Goal: Information Seeking & Learning: Learn about a topic

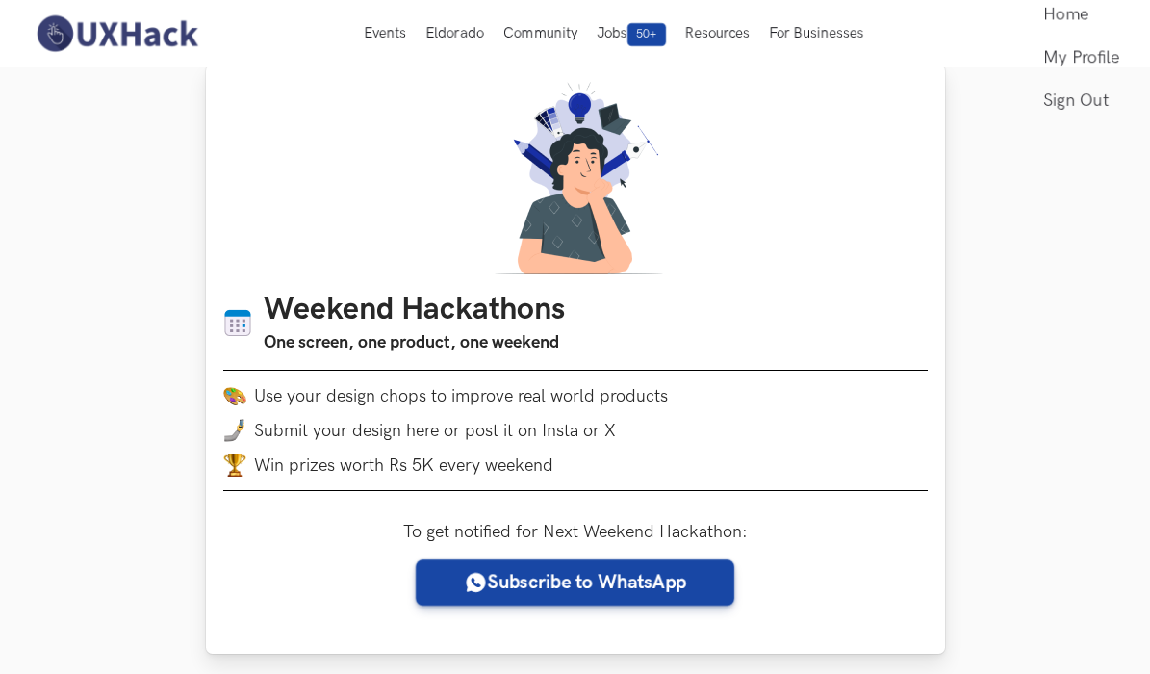
scroll to position [32, 0]
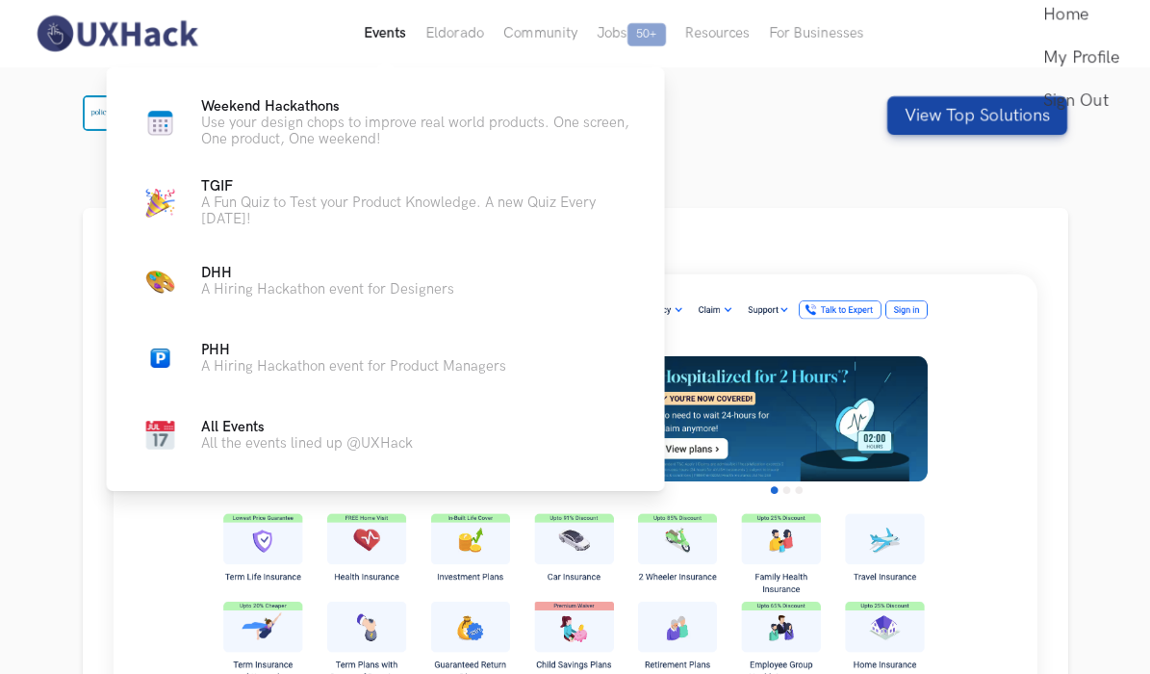
click at [393, 36] on button "Events Live" at bounding box center [385, 33] width 62 height 67
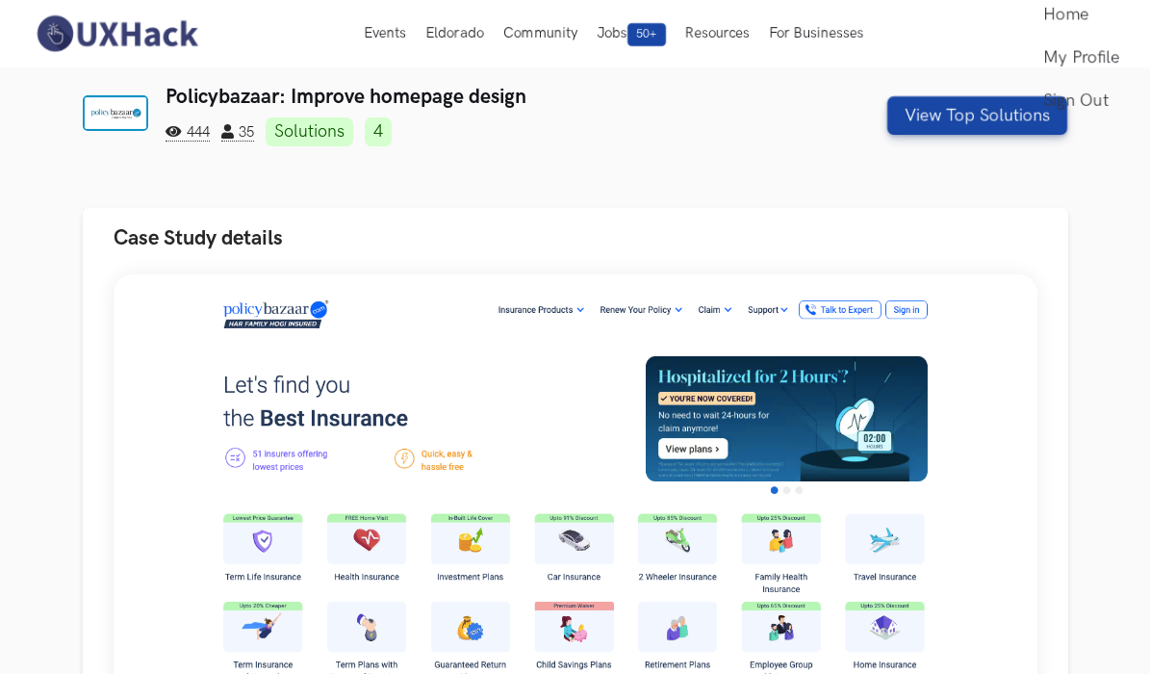
click at [973, 95] on div "Policybazaar: Improve homepage design 444 35 Solutions 4 View Top Solutions" at bounding box center [575, 116] width 985 height 62
click at [1060, 229] on button "Case Study details" at bounding box center [575, 238] width 985 height 61
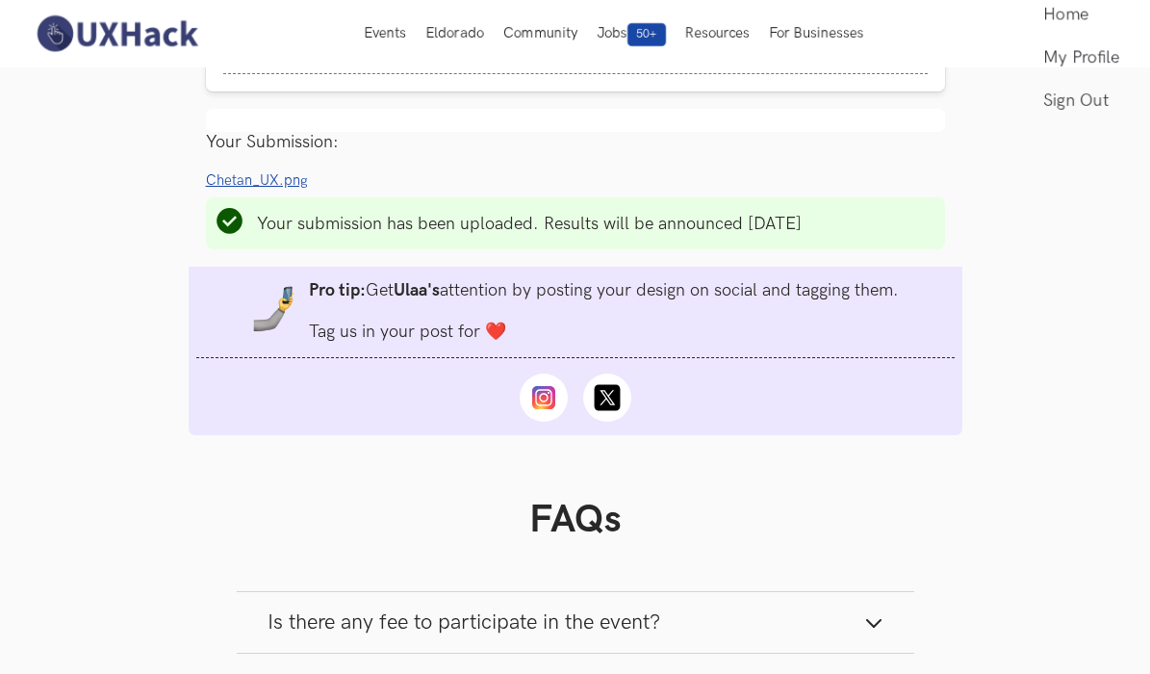
scroll to position [1399, 0]
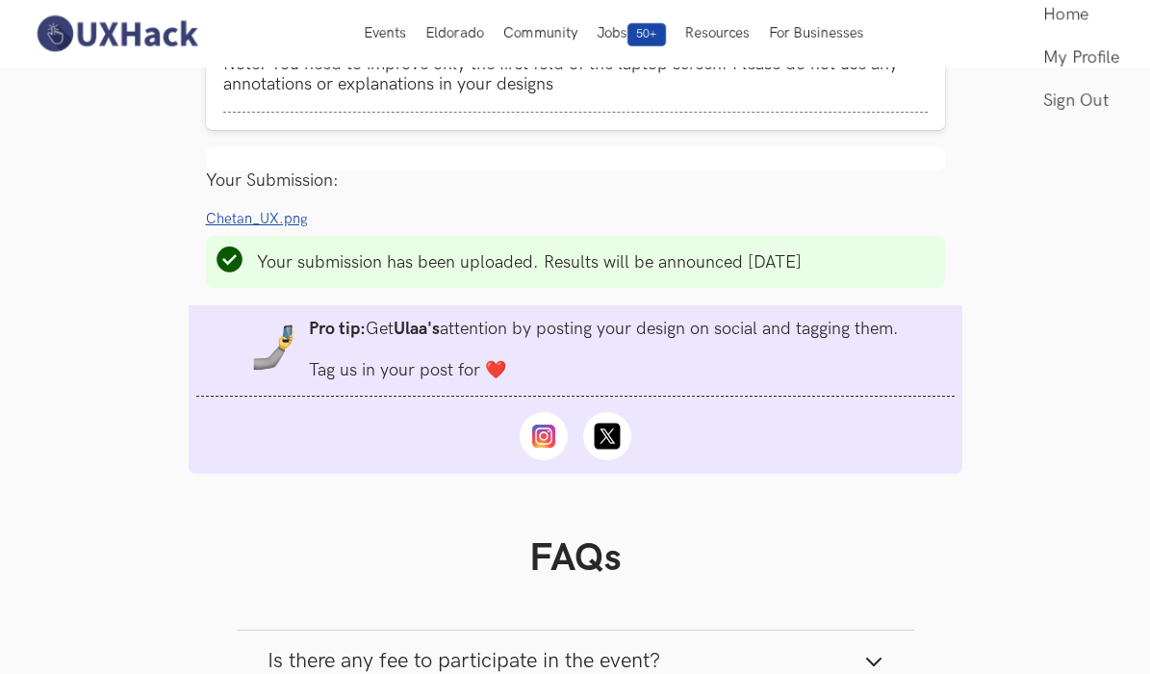
click at [547, 447] on icon at bounding box center [542, 435] width 23 height 23
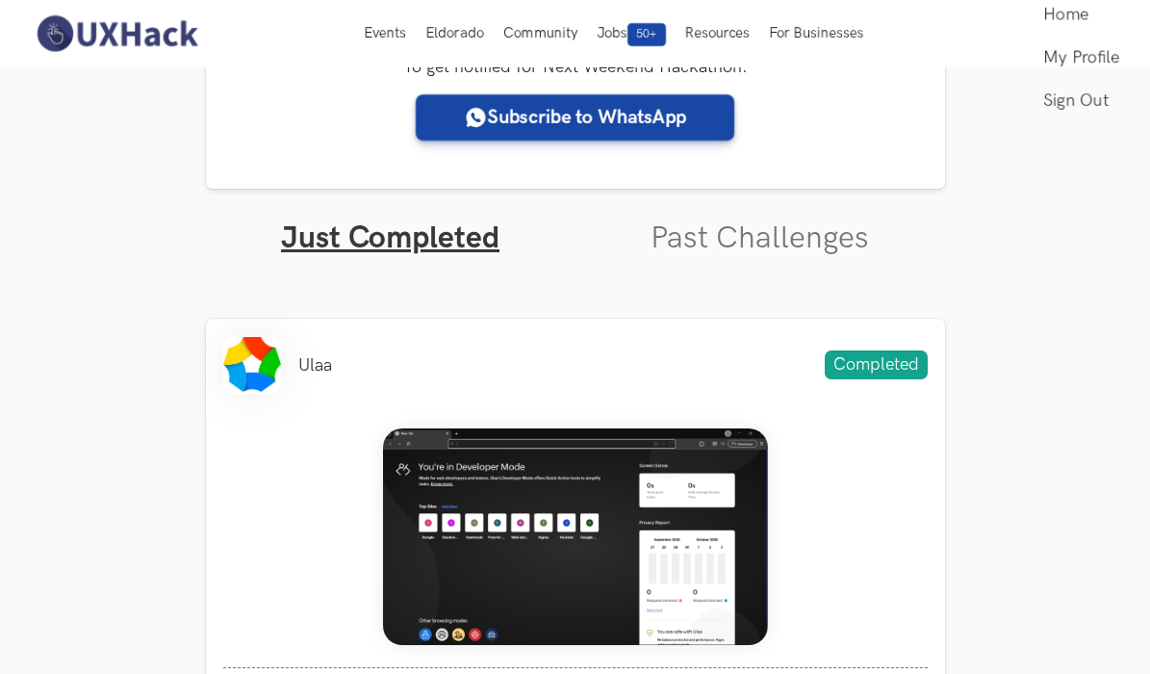
scroll to position [407, 0]
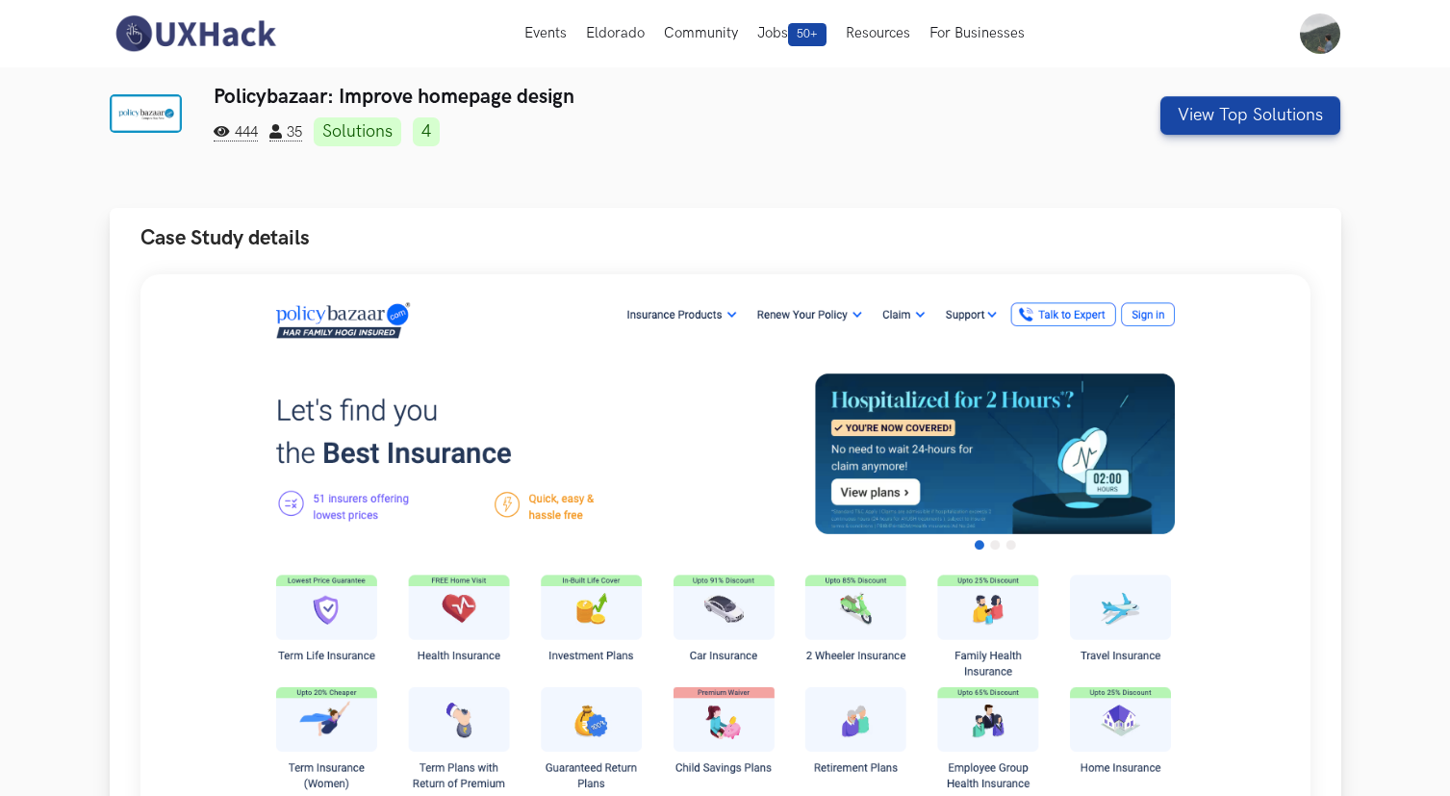
click at [111, 288] on div "Policybazaar is an online platform for buying insurance. Users can buy various …" at bounding box center [726, 761] width 1232 height 986
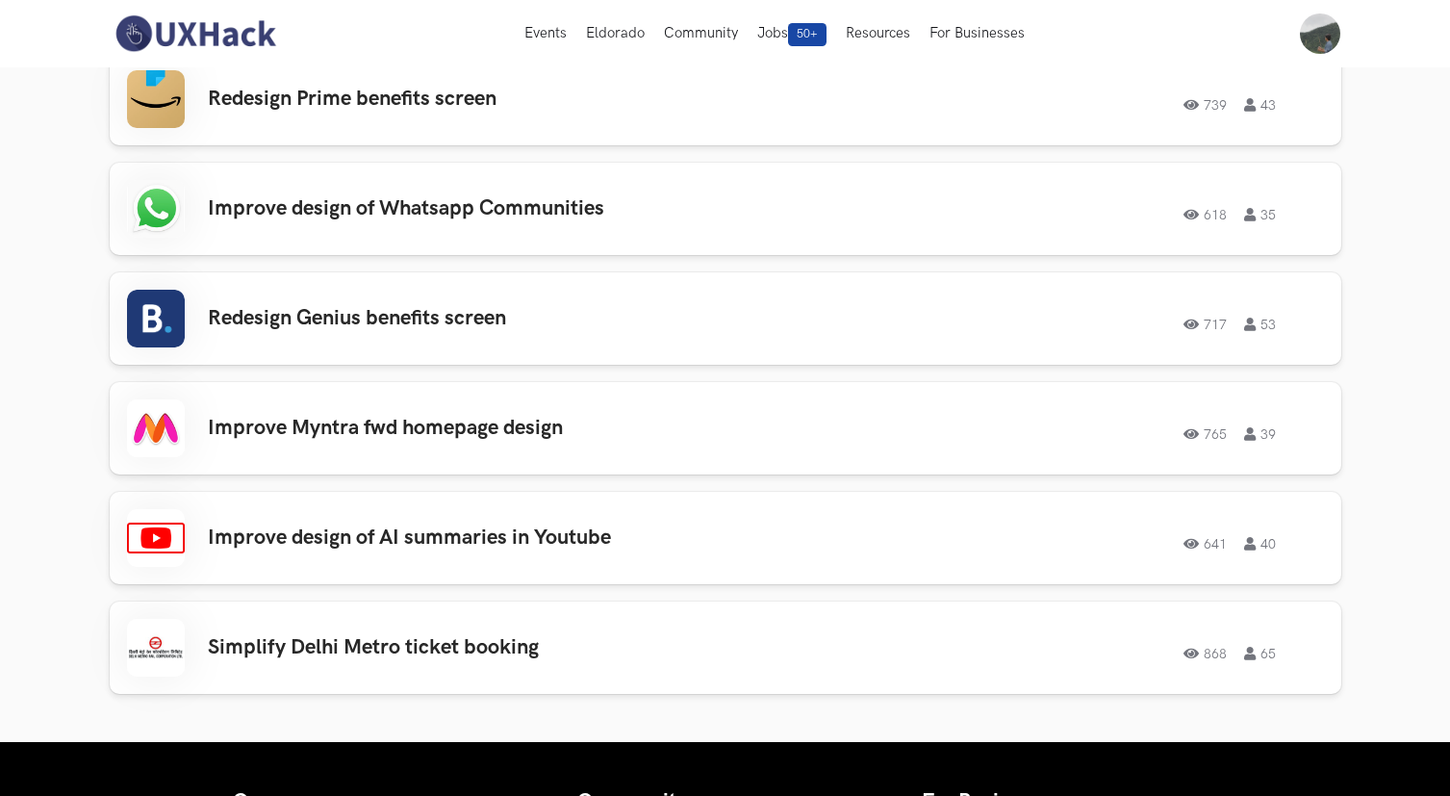
scroll to position [3240, 0]
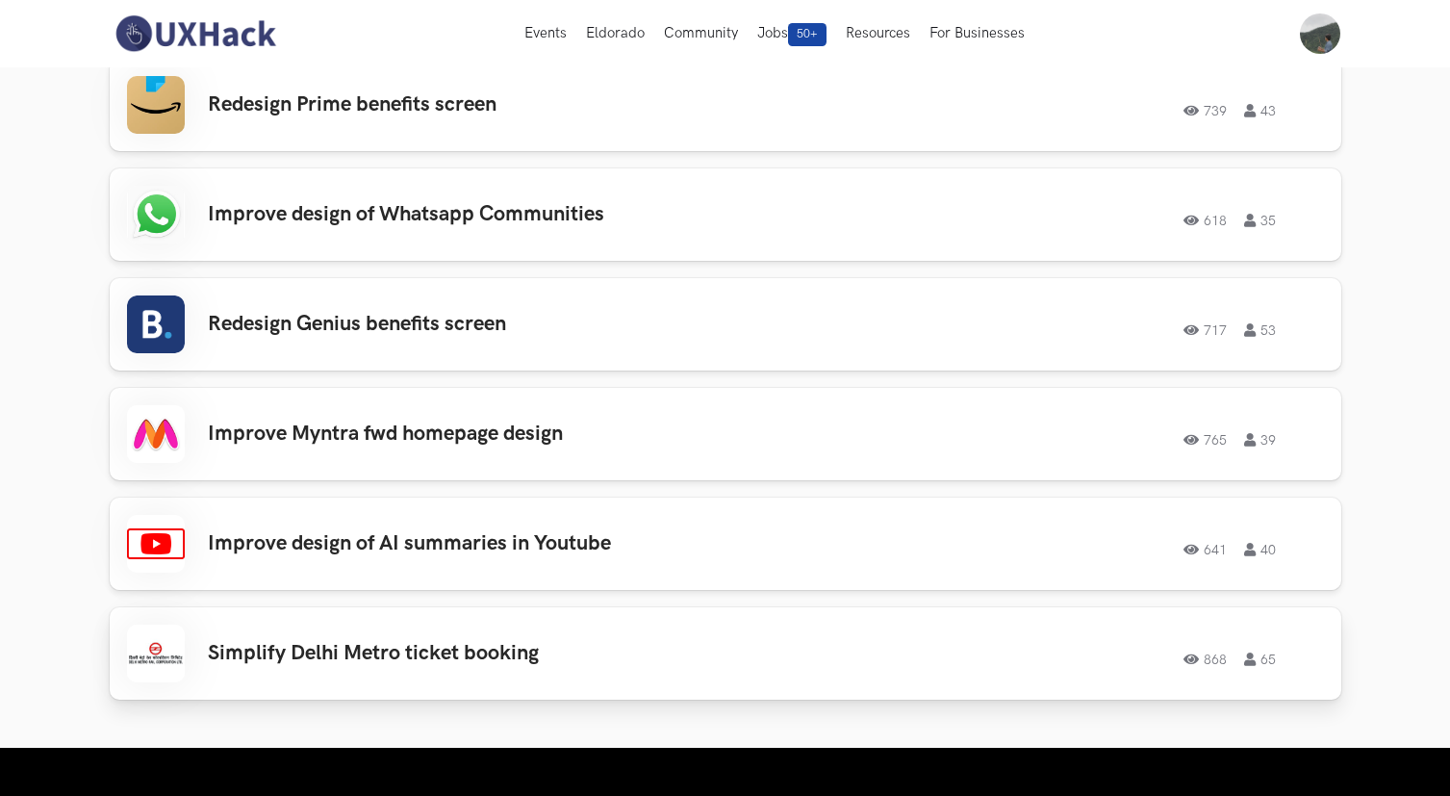
click at [635, 668] on div "Simplify Delhi Metro ticket booking 868 65 868 65" at bounding box center [725, 654] width 1197 height 58
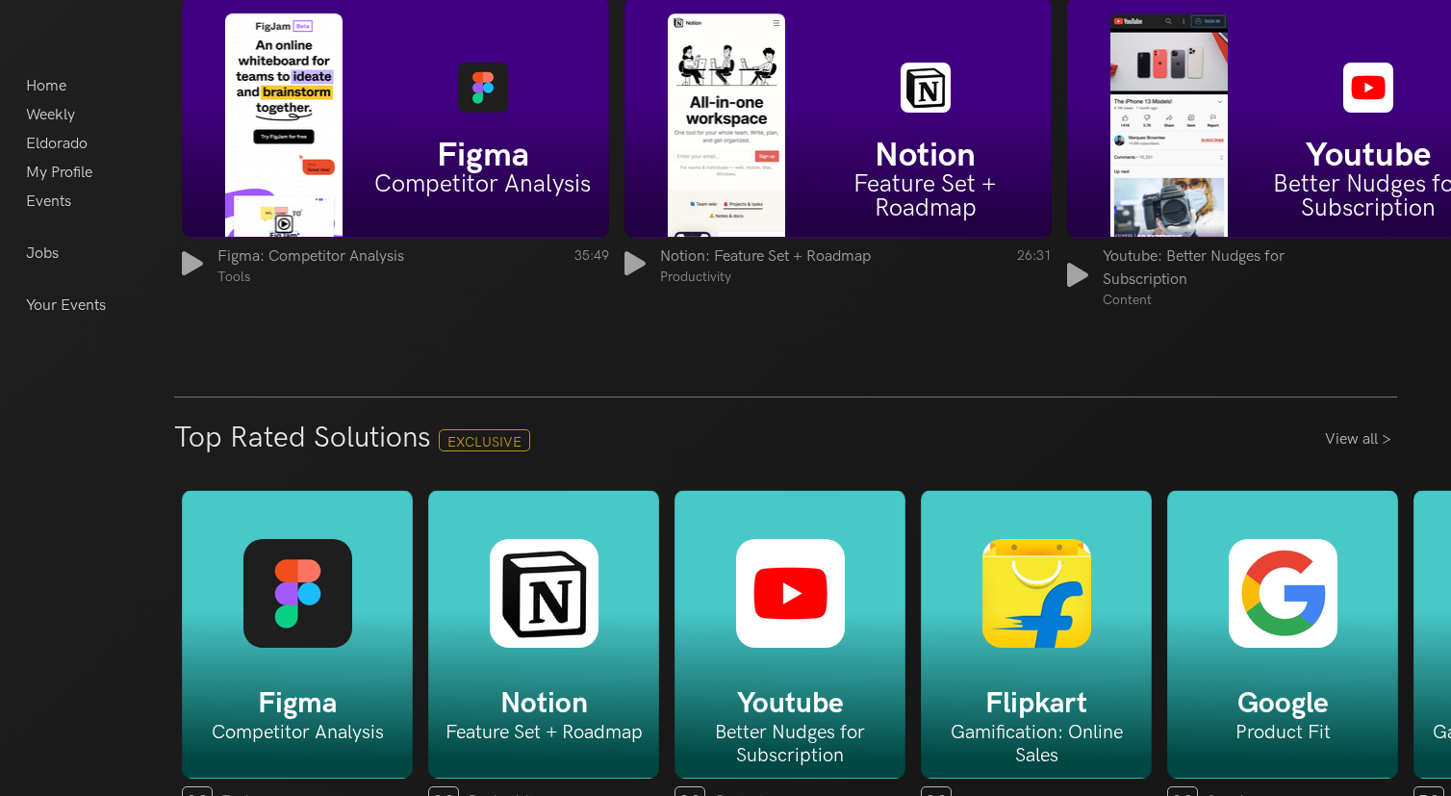
scroll to position [2724, 0]
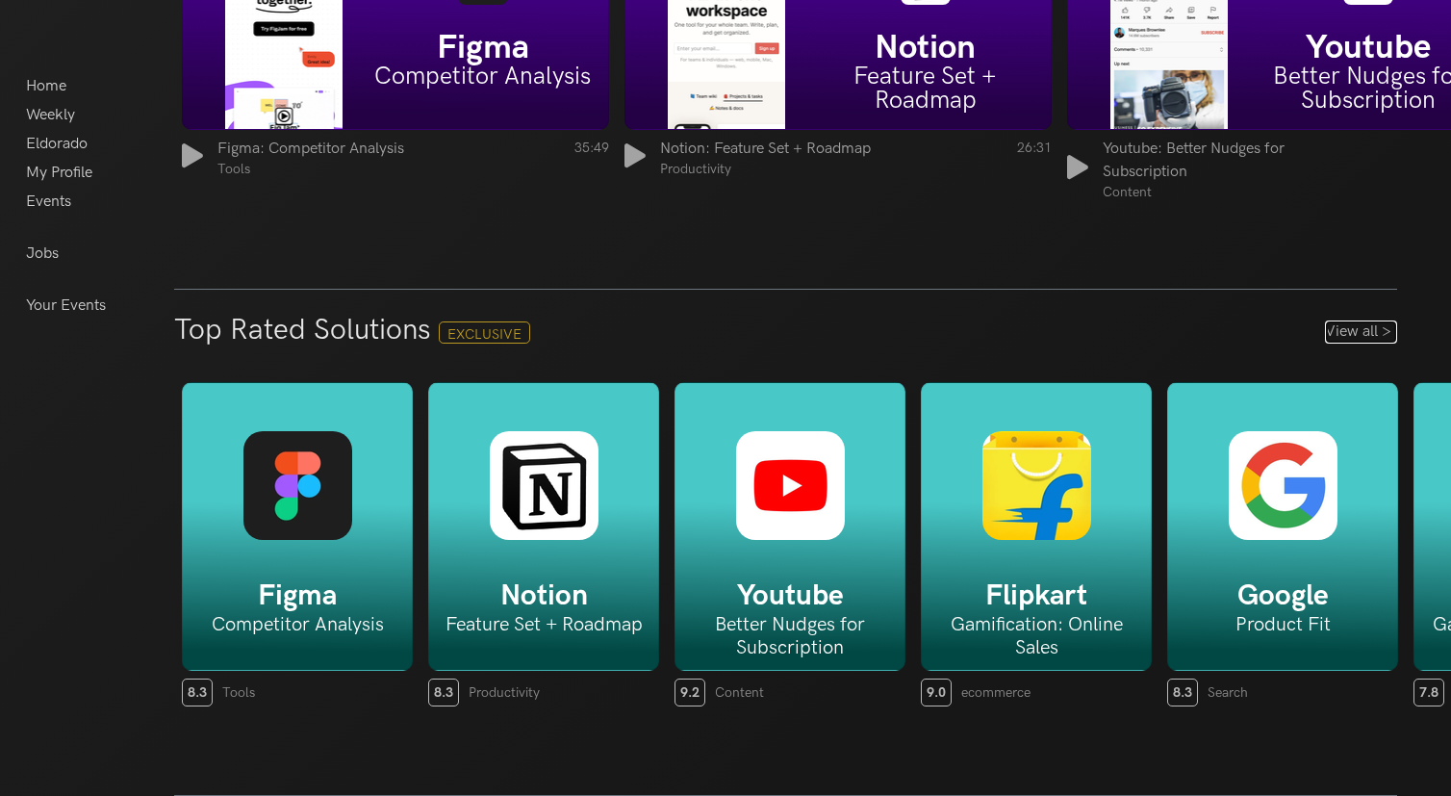
click at [1344, 335] on link "View all >" at bounding box center [1361, 331] width 72 height 23
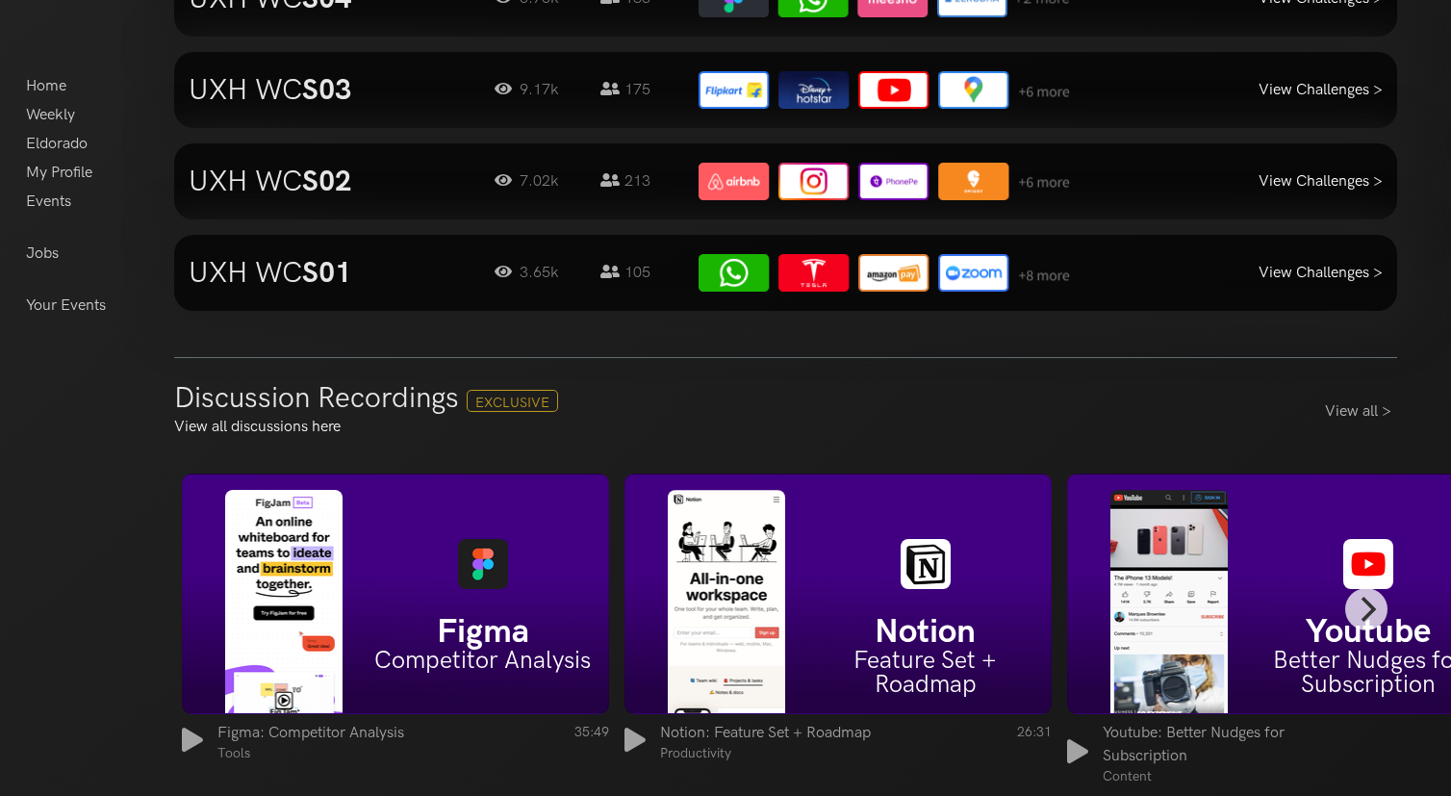
scroll to position [1758, 0]
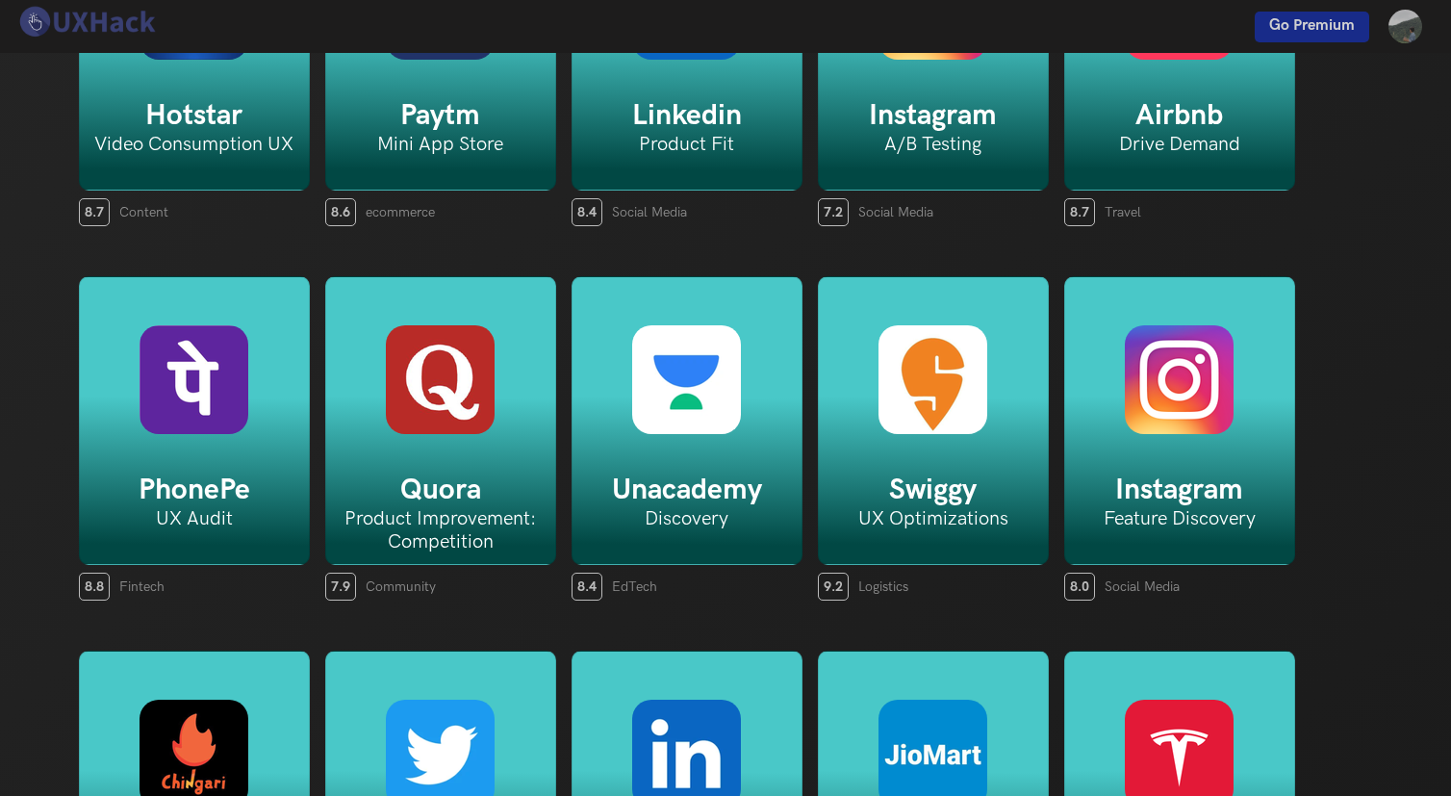
scroll to position [2074, 0]
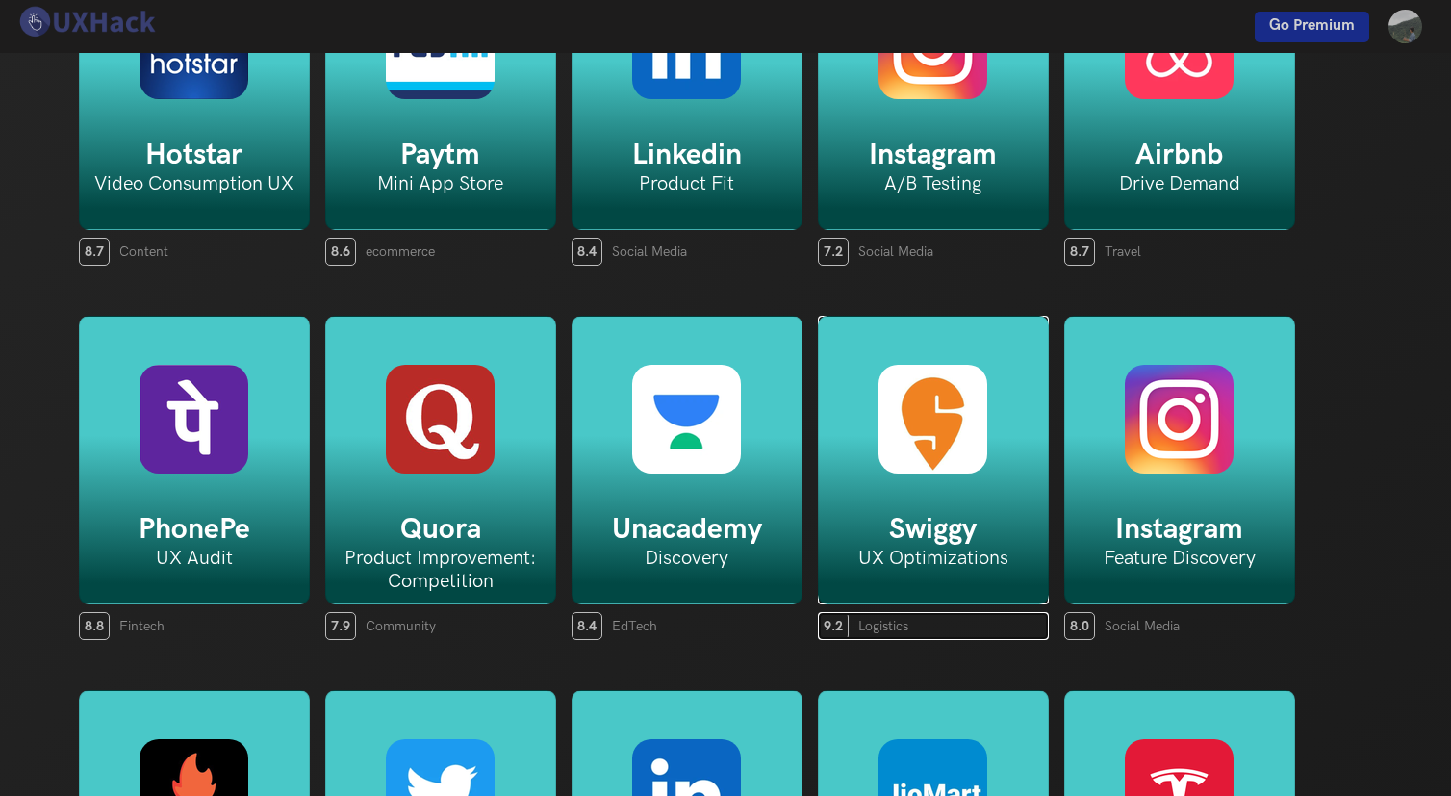
click at [974, 512] on h5 "Swiggy" at bounding box center [933, 529] width 229 height 35
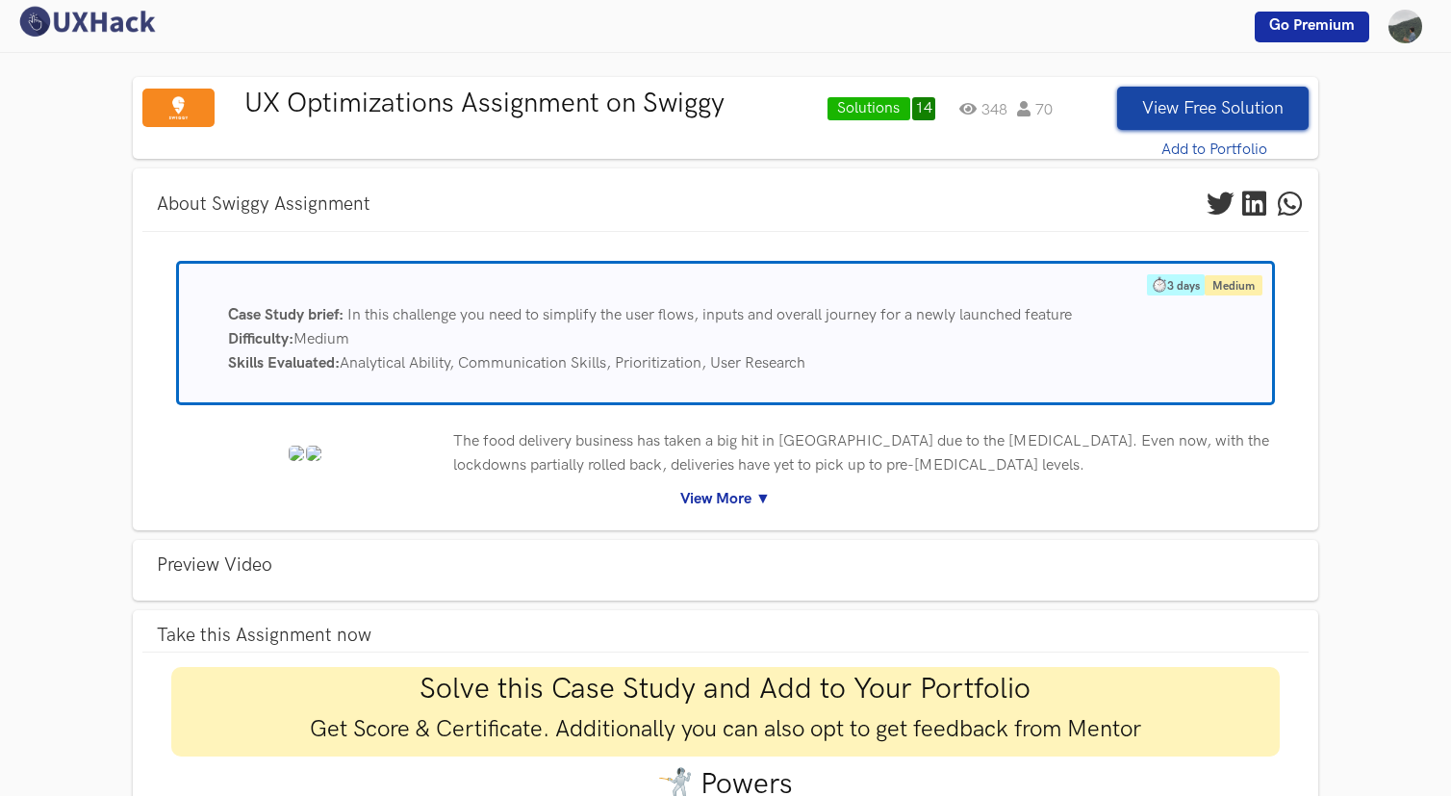
click at [713, 490] on link "View More ▼" at bounding box center [725, 499] width 1137 height 24
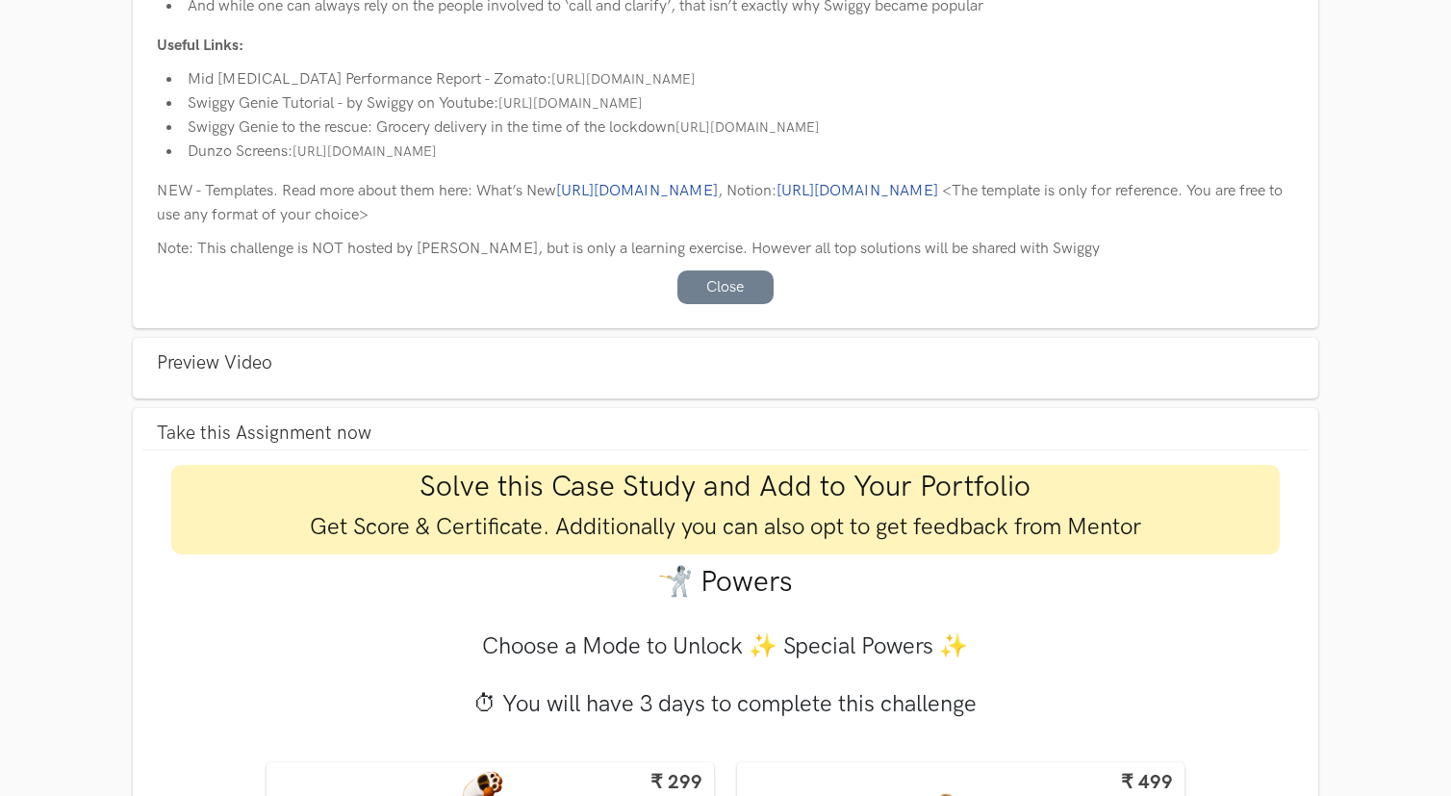
scroll to position [1062, 0]
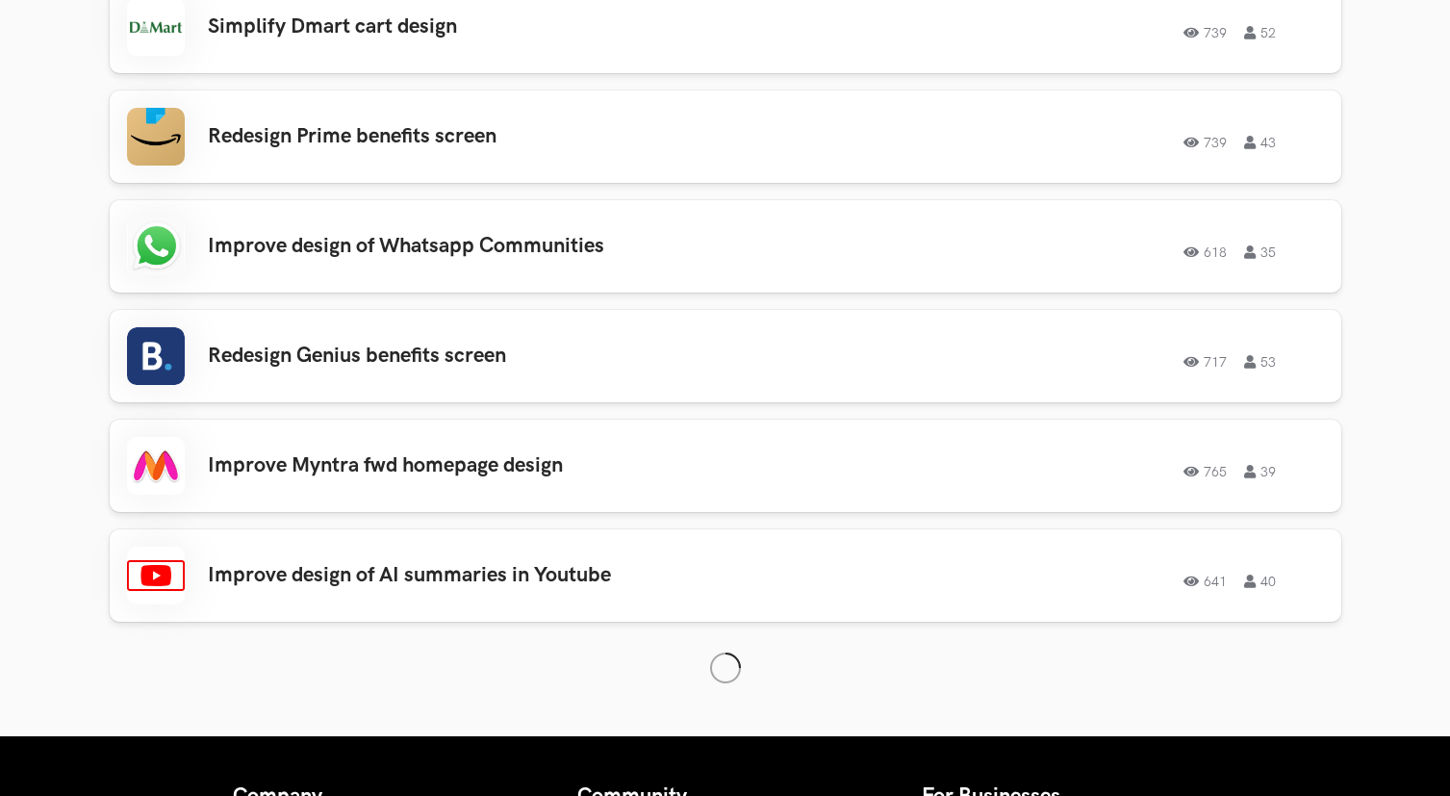
scroll to position [3172, 0]
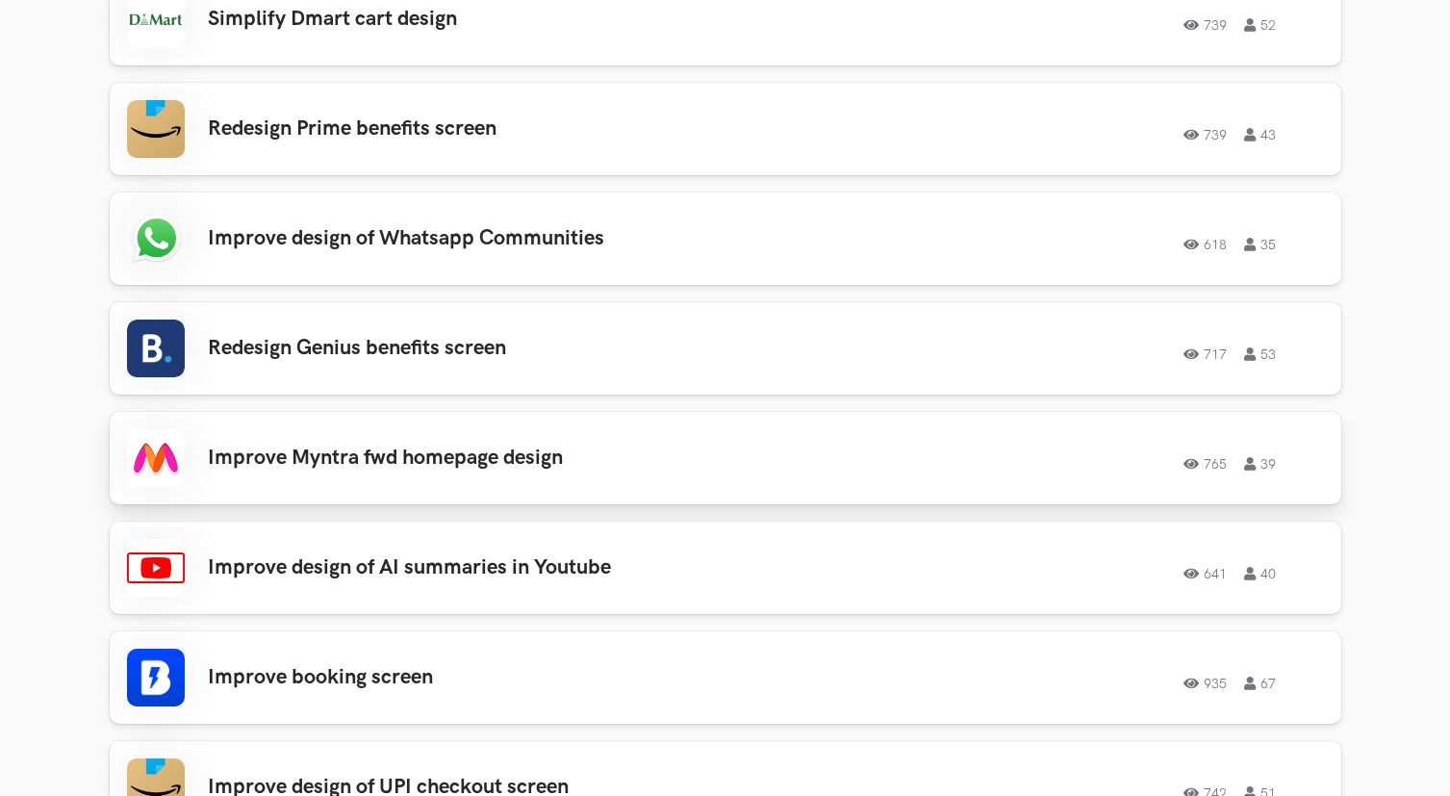
click at [728, 475] on div "Improve Myntra fwd homepage design 765 39 765 39" at bounding box center [725, 458] width 1197 height 58
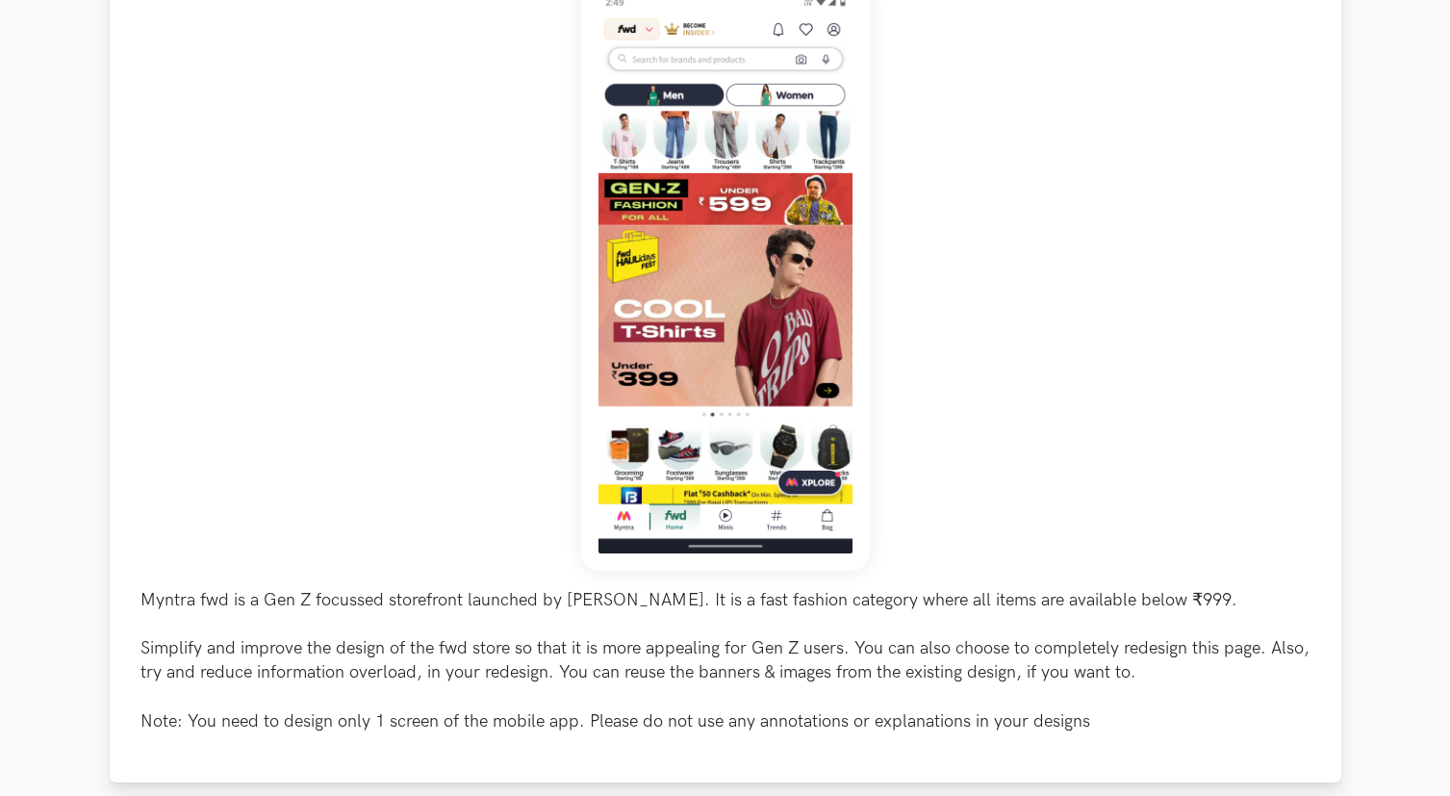
click at [135, 372] on div "Myntra fwd is a Gen Z focussed storefront launched by [PERSON_NAME]. It is a fa…" at bounding box center [726, 373] width 1232 height 817
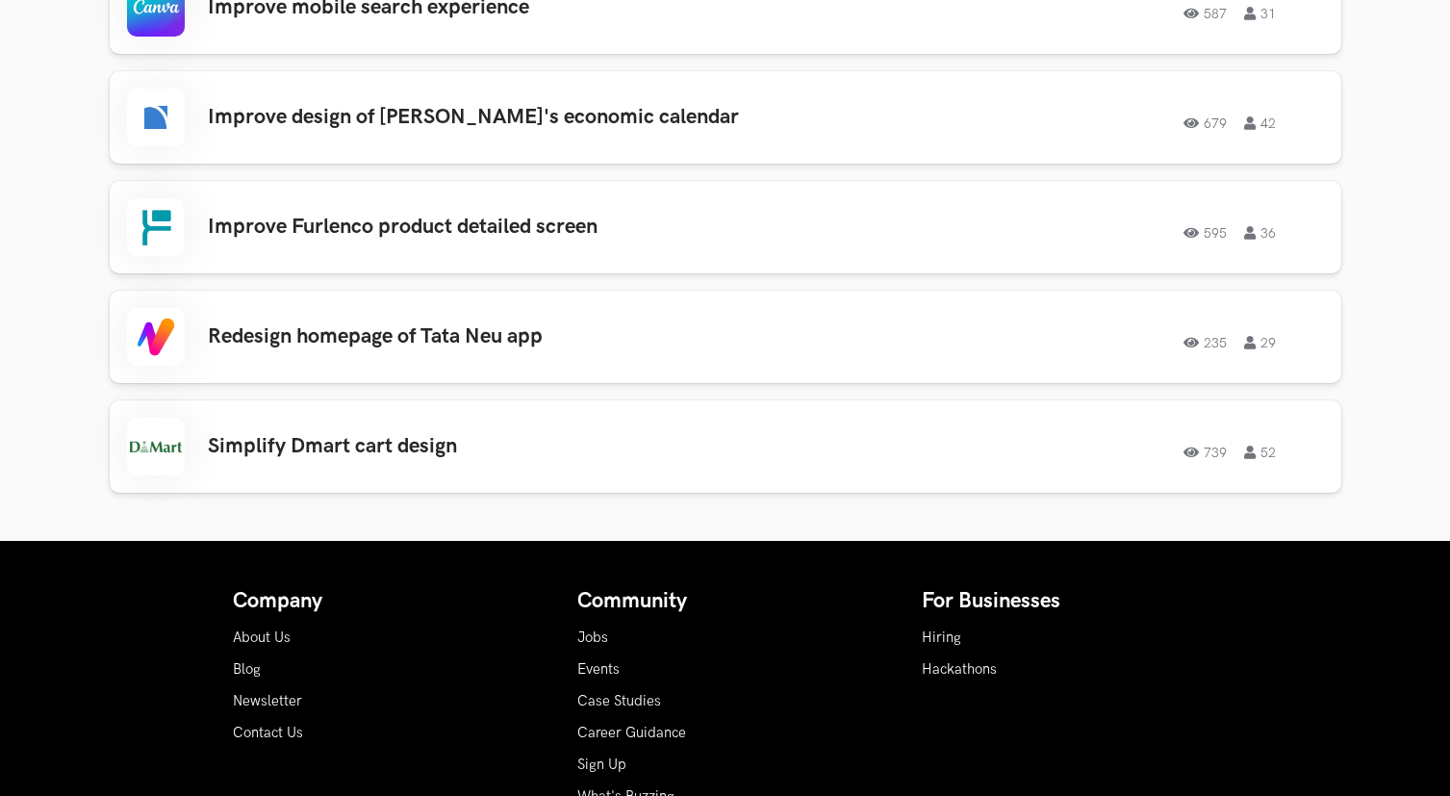
scroll to position [2742, 0]
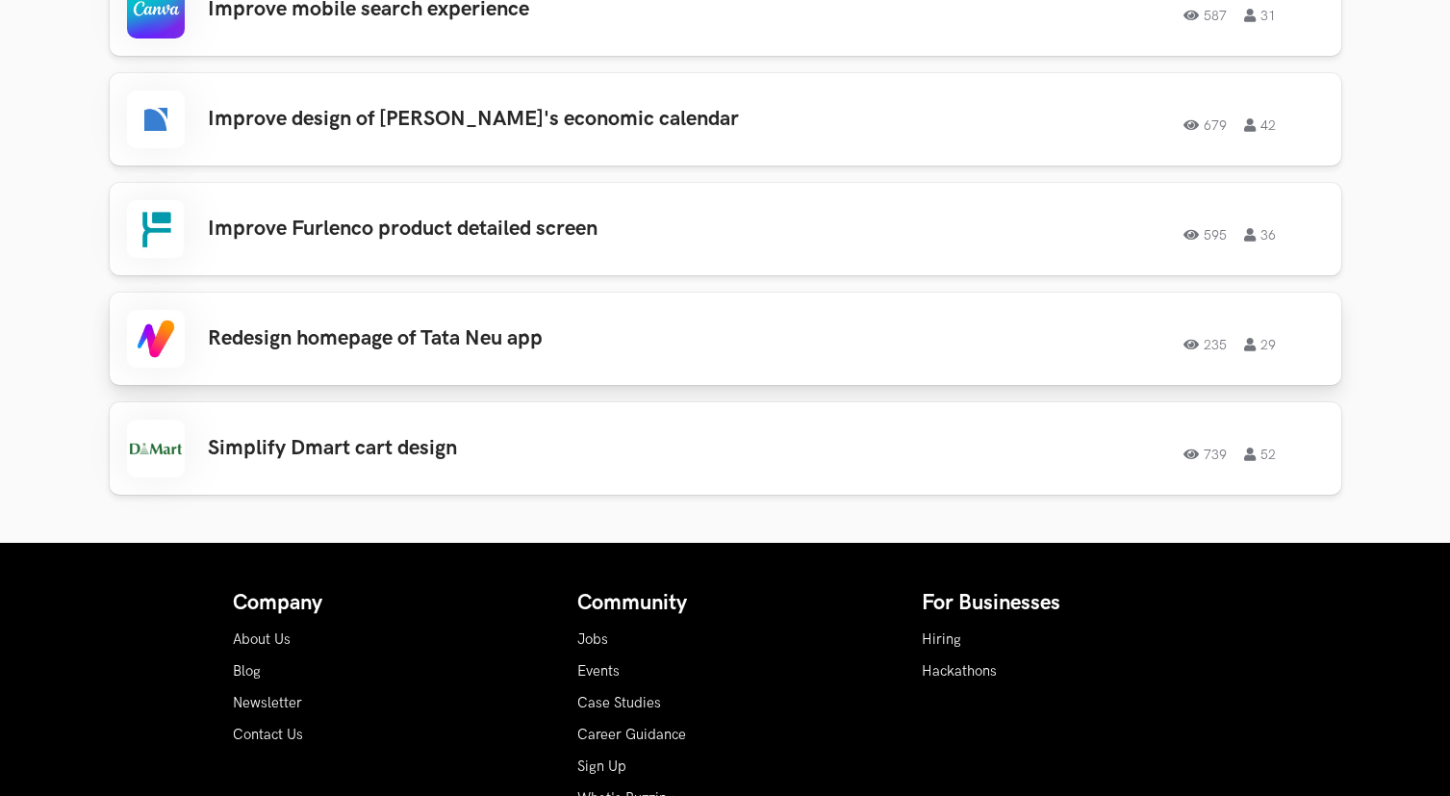
click at [535, 368] on link "Redesign homepage of Tata Neu app 235 29 235 29" at bounding box center [726, 339] width 1232 height 92
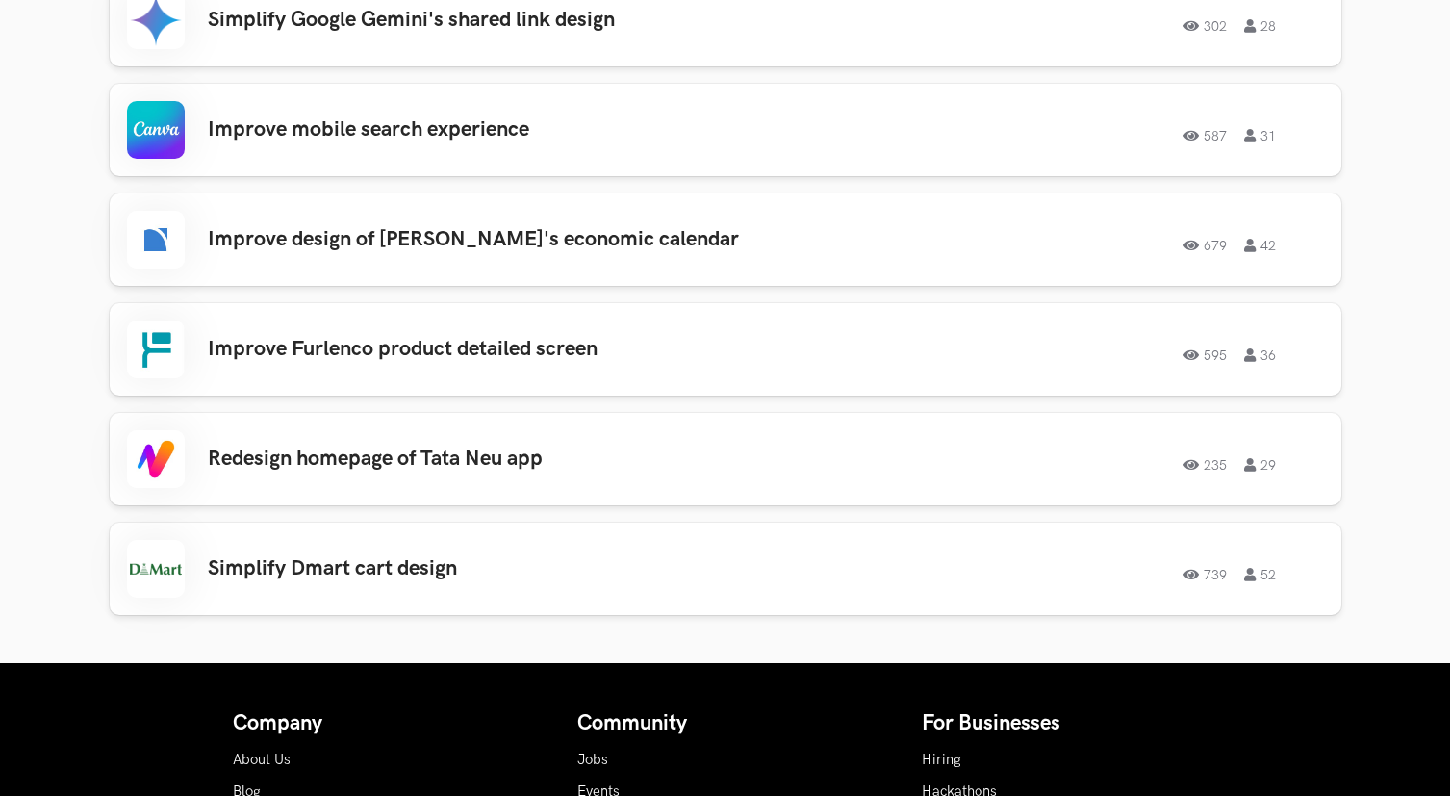
scroll to position [2580, 0]
